Goal: Task Accomplishment & Management: Manage account settings

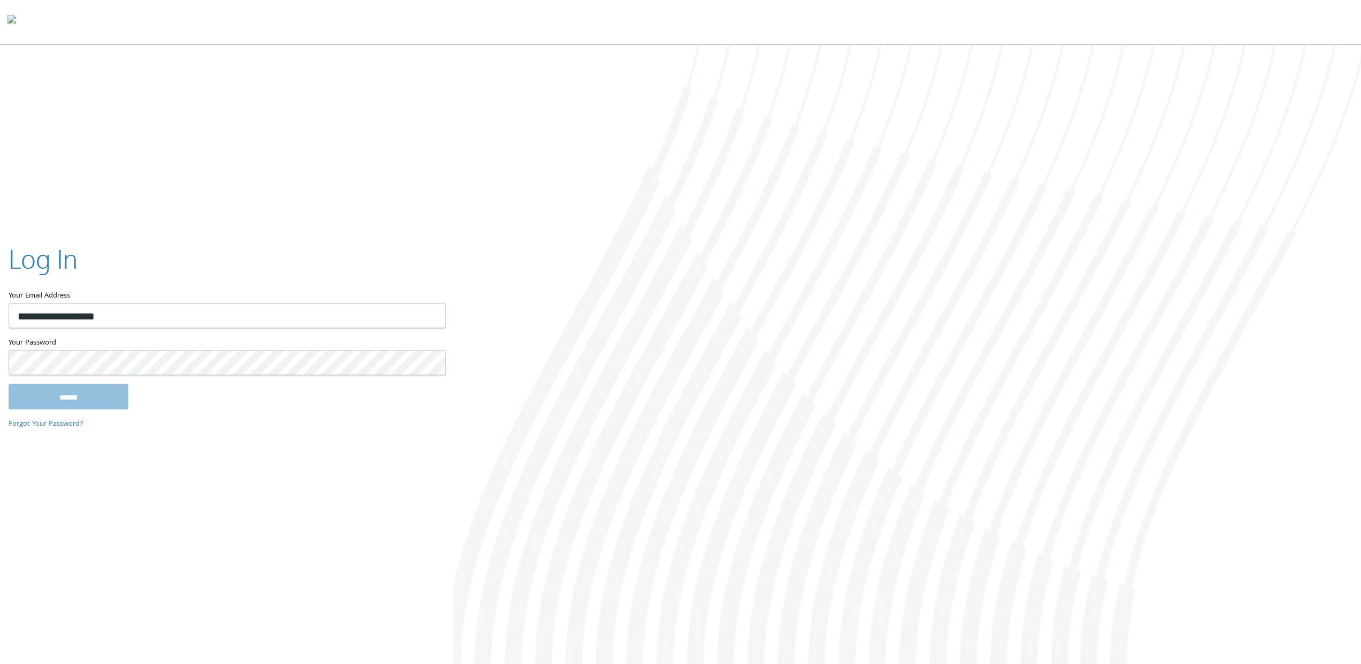
type input "**********"
click at [9, 384] on input "******" at bounding box center [69, 397] width 120 height 26
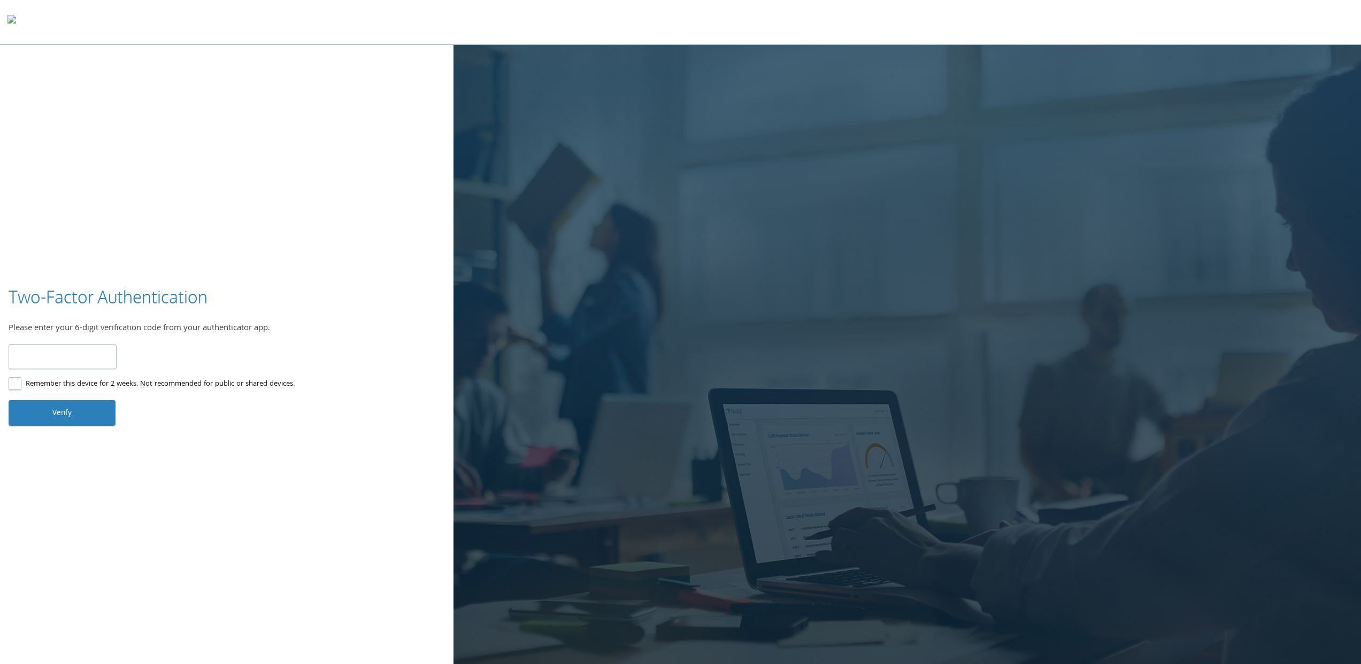
type input "******"
